Goal: Navigation & Orientation: Find specific page/section

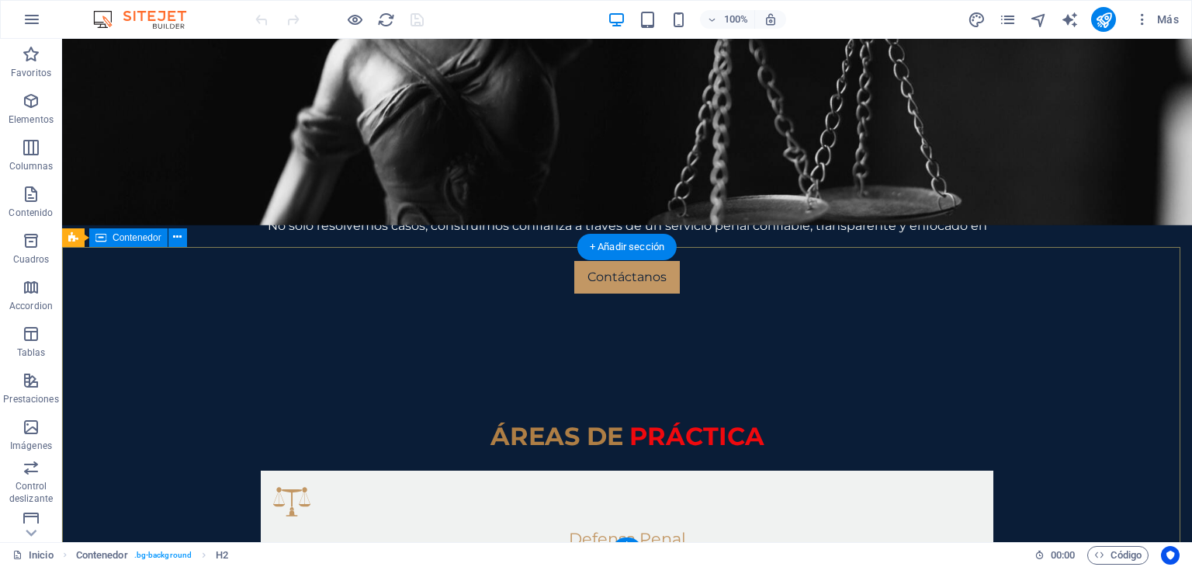
scroll to position [1039, 0]
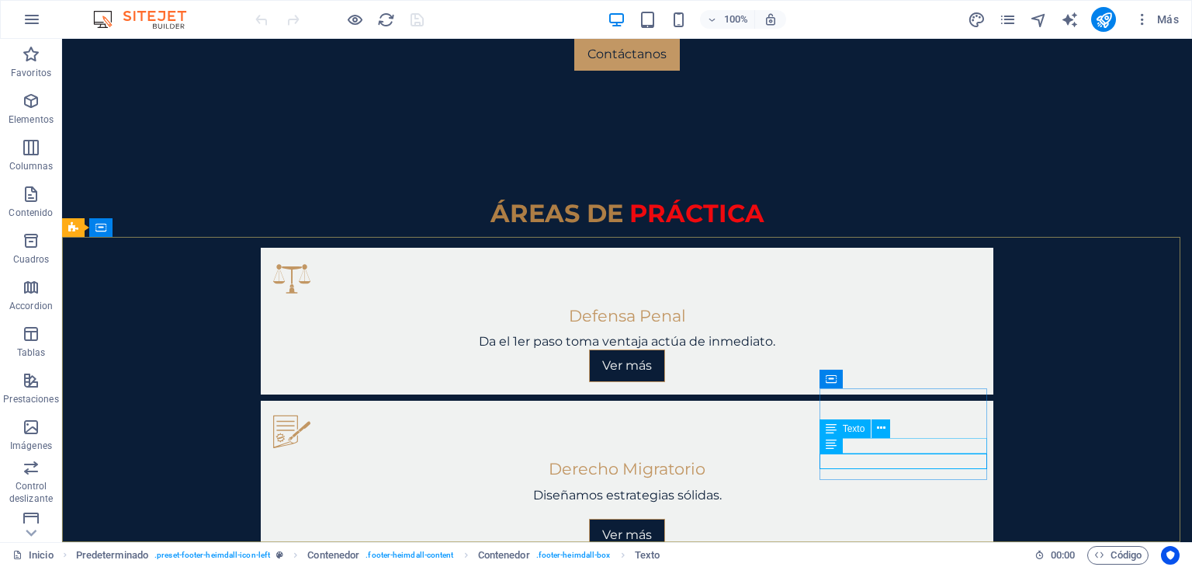
click at [855, 430] on span "Texto" at bounding box center [854, 428] width 23 height 9
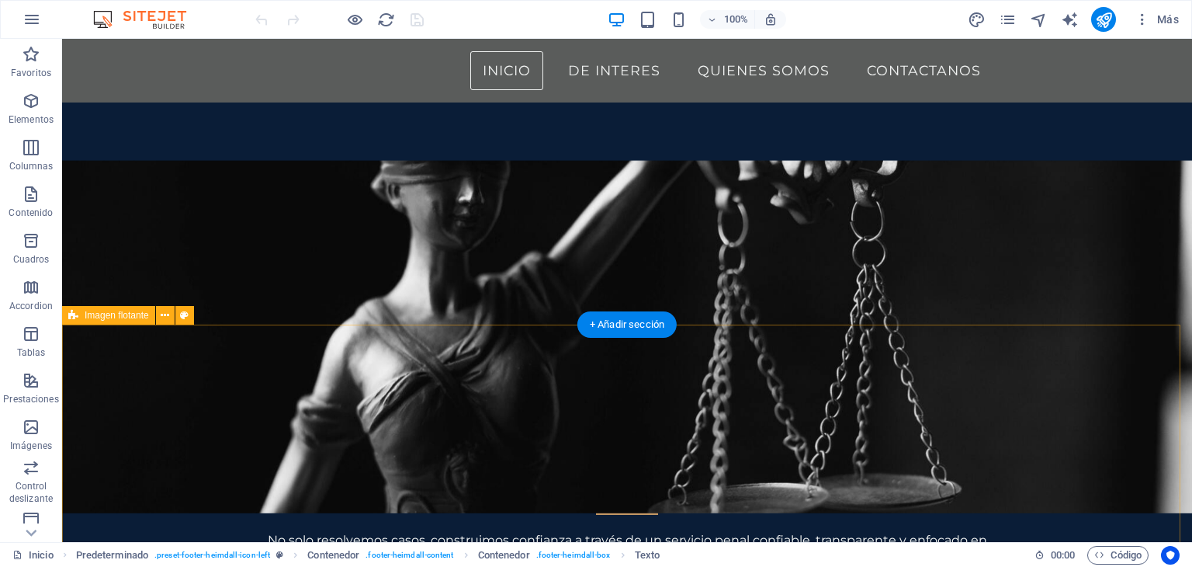
scroll to position [396, 0]
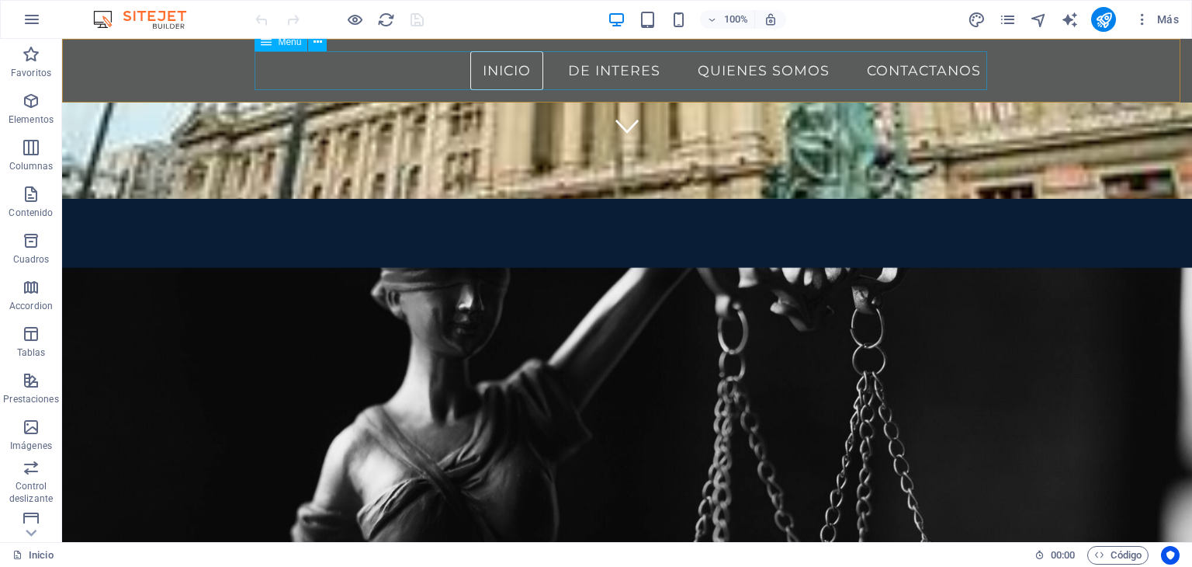
click at [943, 68] on nav "Inicio De Interes Quienes Somos Contactanos" at bounding box center [627, 70] width 733 height 39
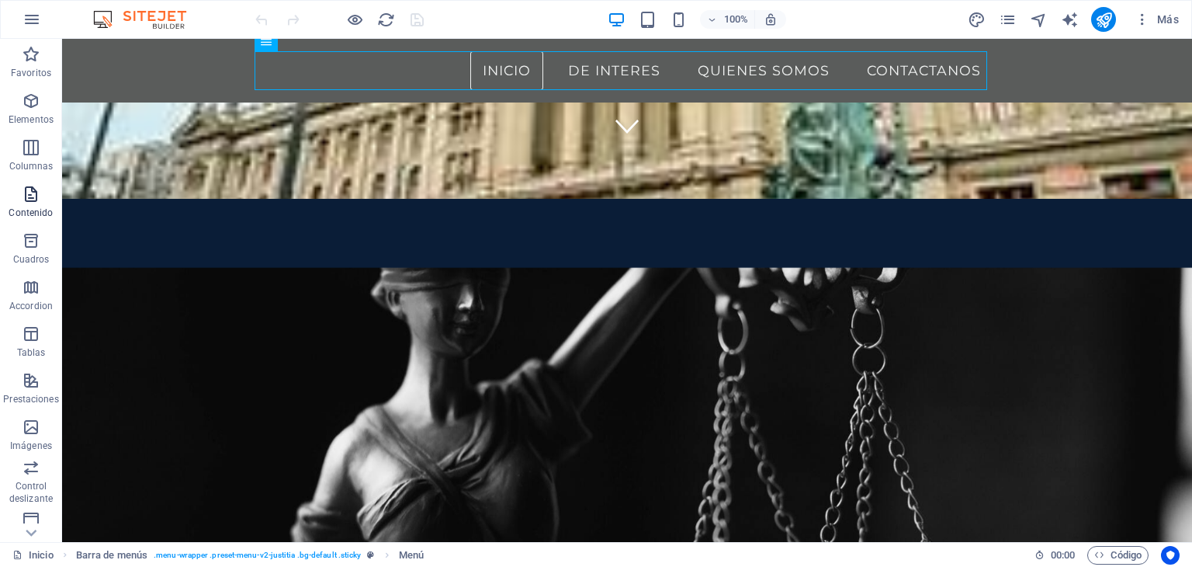
click at [43, 196] on span "Contenido" at bounding box center [31, 203] width 62 height 37
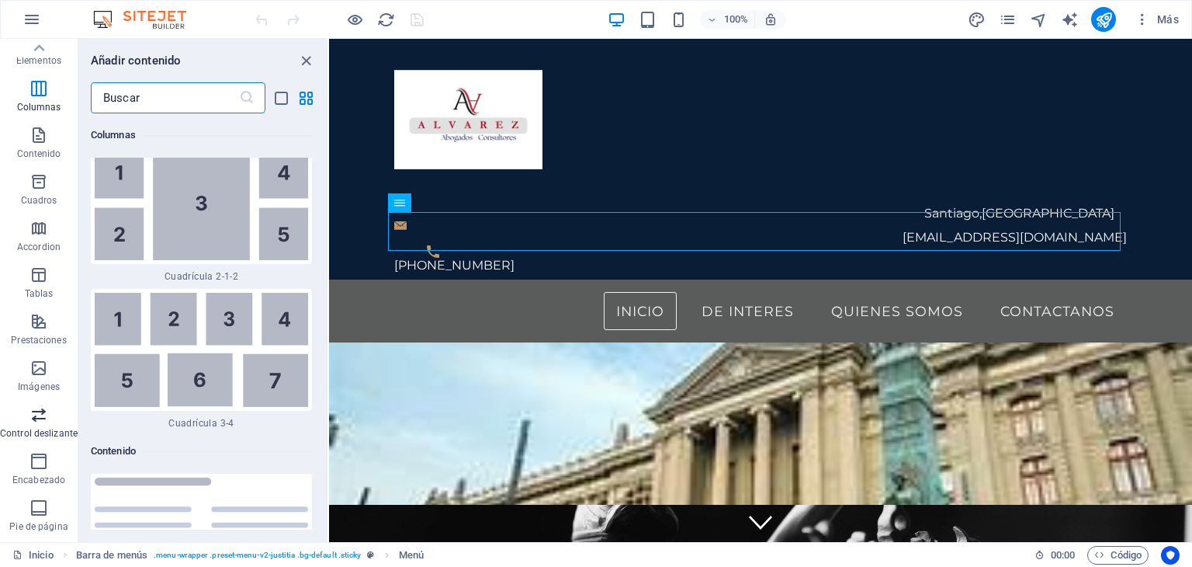
scroll to position [0, 0]
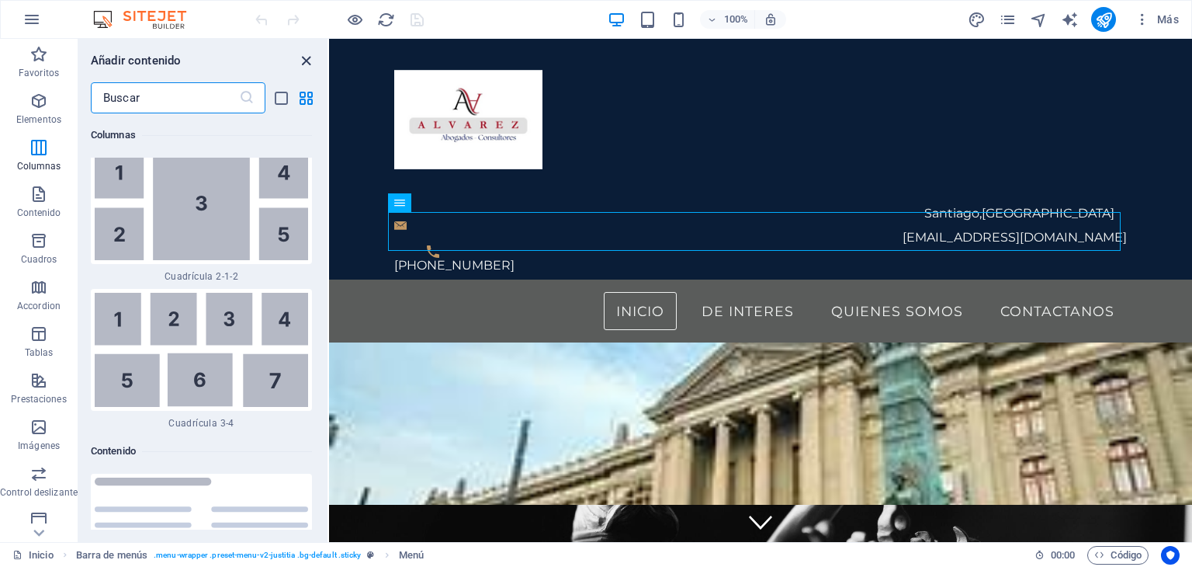
click at [304, 57] on icon "close panel" at bounding box center [306, 61] width 18 height 18
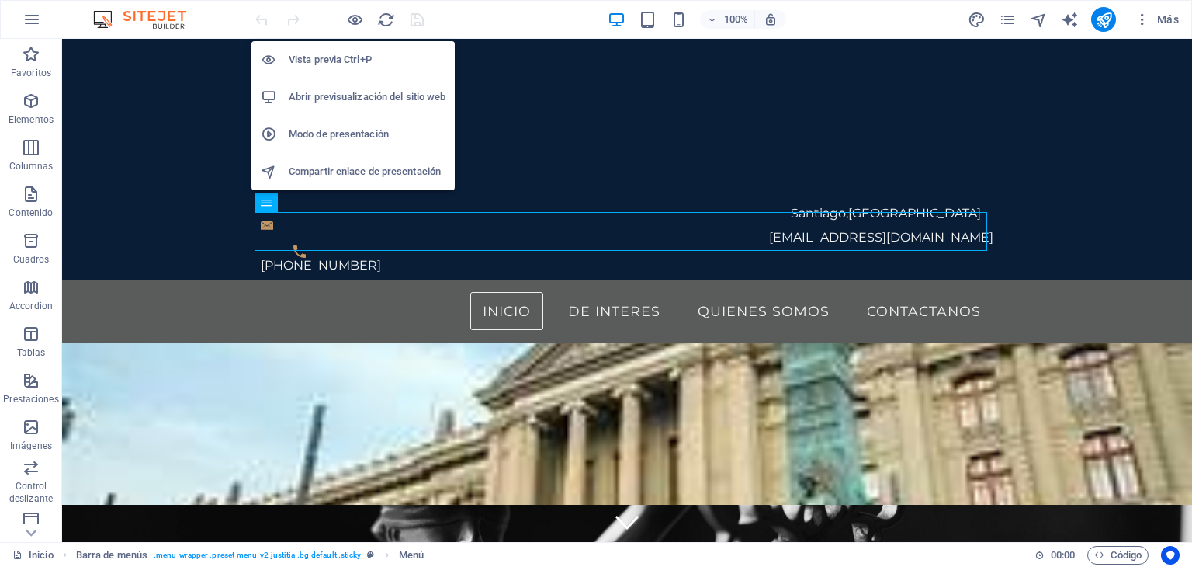
click at [345, 54] on h6 "Vista previa Ctrl+P" at bounding box center [367, 59] width 157 height 19
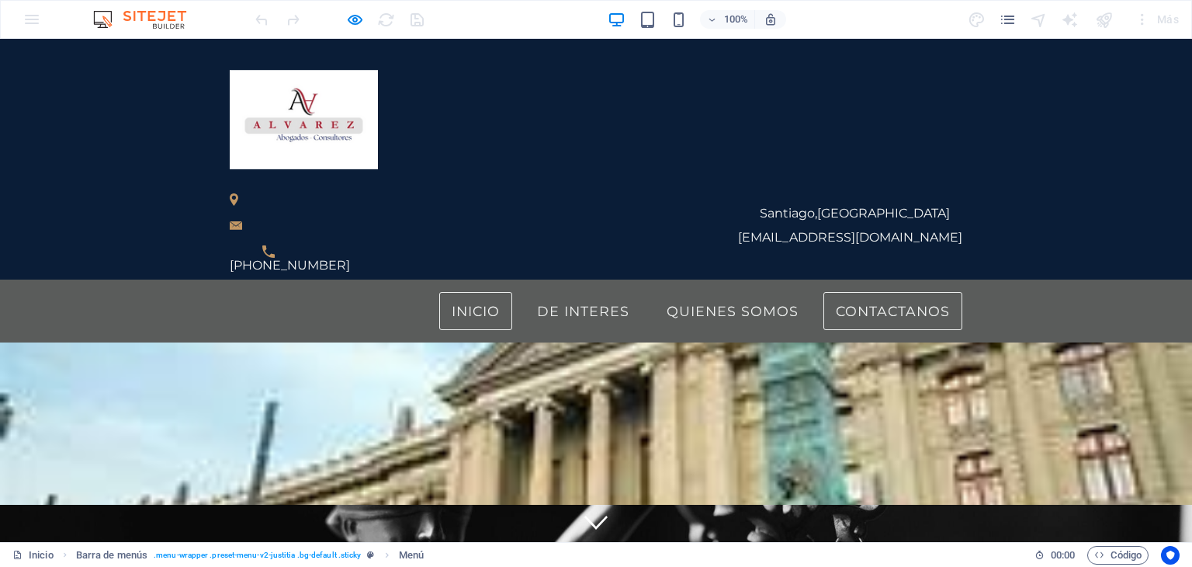
click at [886, 292] on link "Contactanos" at bounding box center [892, 311] width 139 height 39
